Goal: Browse casually: Explore the website without a specific task or goal

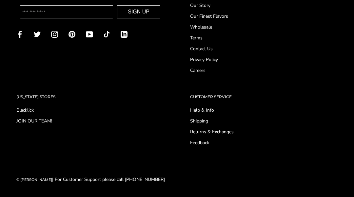
scroll to position [0, 0]
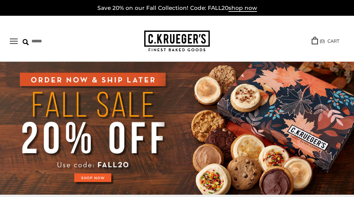
scroll to position [2463, 0]
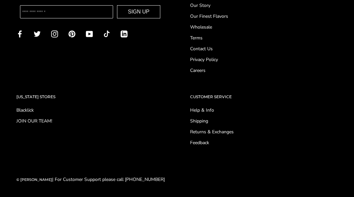
scroll to position [582, 0]
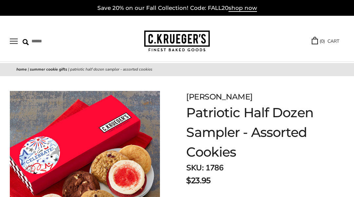
scroll to position [582, 0]
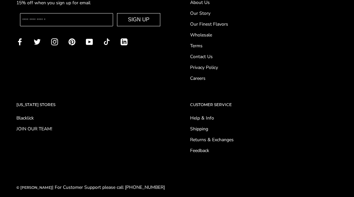
scroll to position [836, 0]
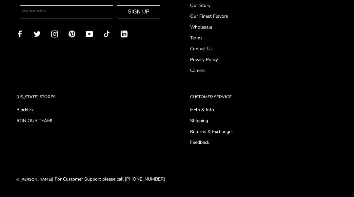
scroll to position [649, 0]
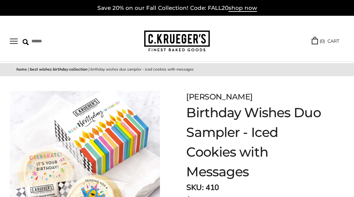
scroll to position [543, 0]
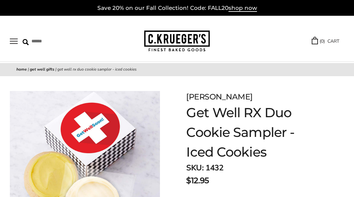
scroll to position [602, 0]
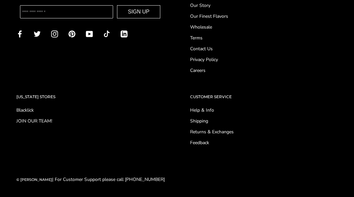
scroll to position [290, 0]
